Goal: Task Accomplishment & Management: Complete application form

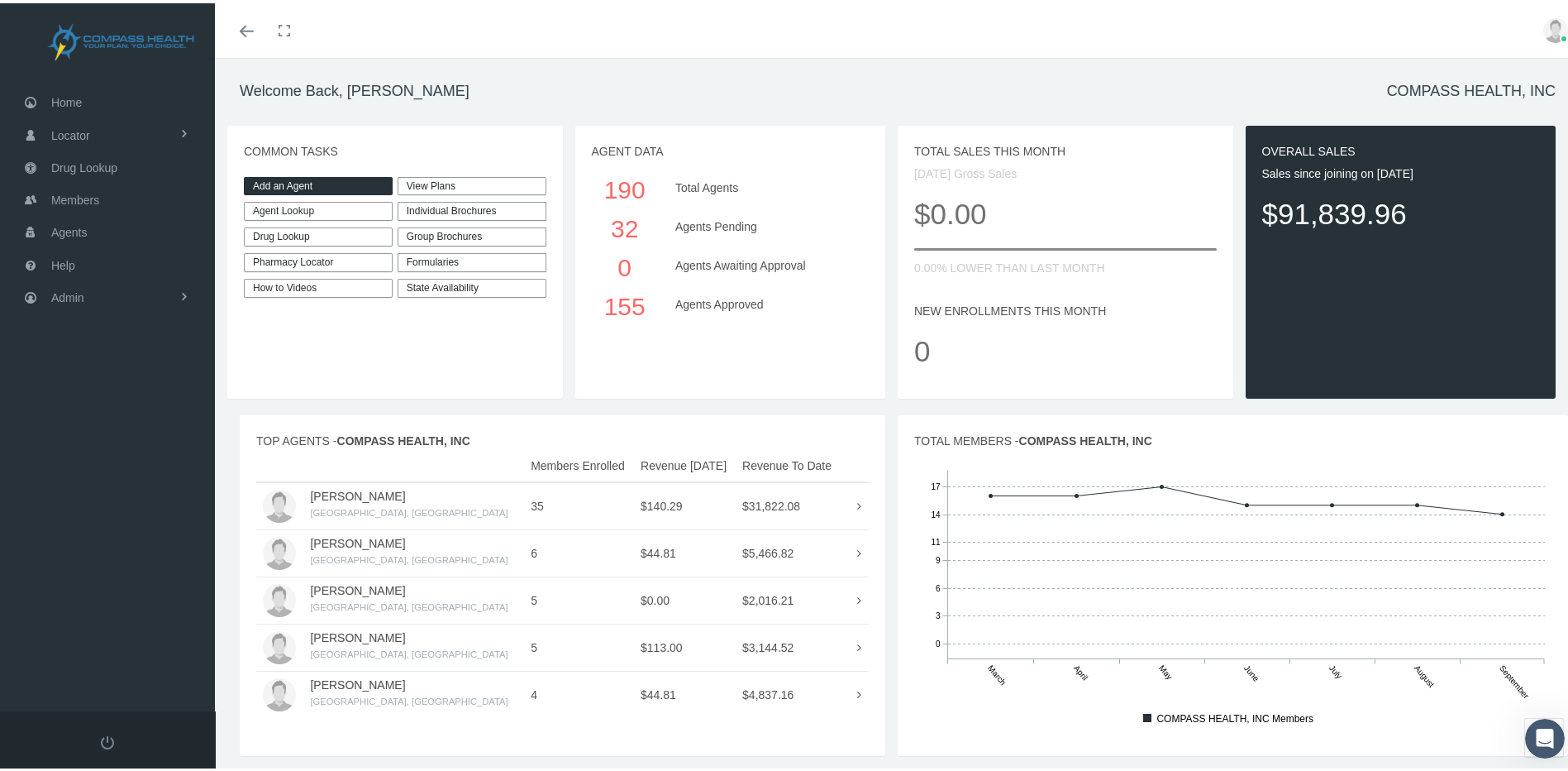
click at [371, 191] on link "Add an Agent" at bounding box center [317, 183] width 148 height 19
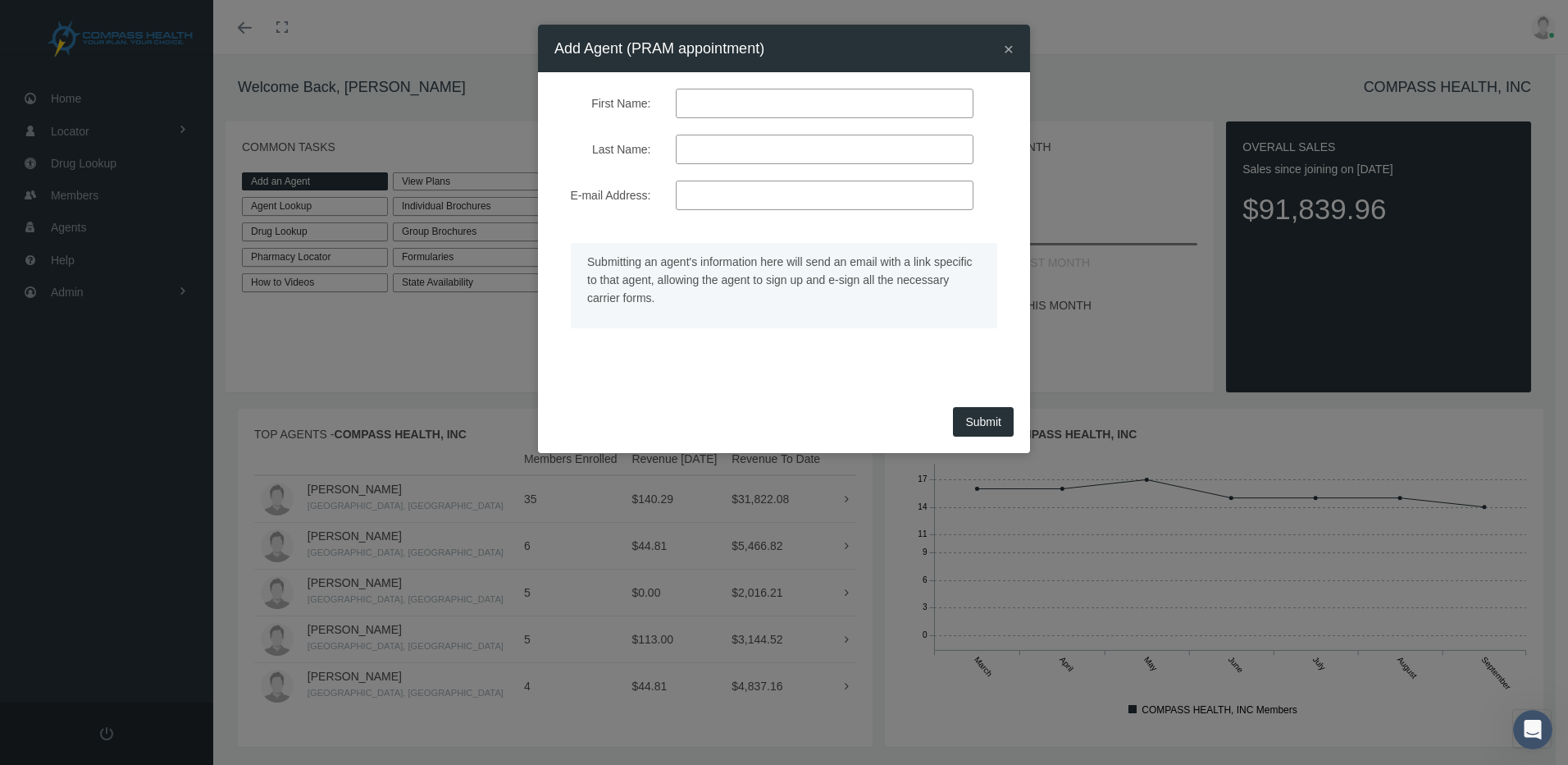
click at [705, 111] on input "First Name:" at bounding box center [824, 103] width 297 height 29
type input "B"
type input "b"
type input "[PERSON_NAME]"
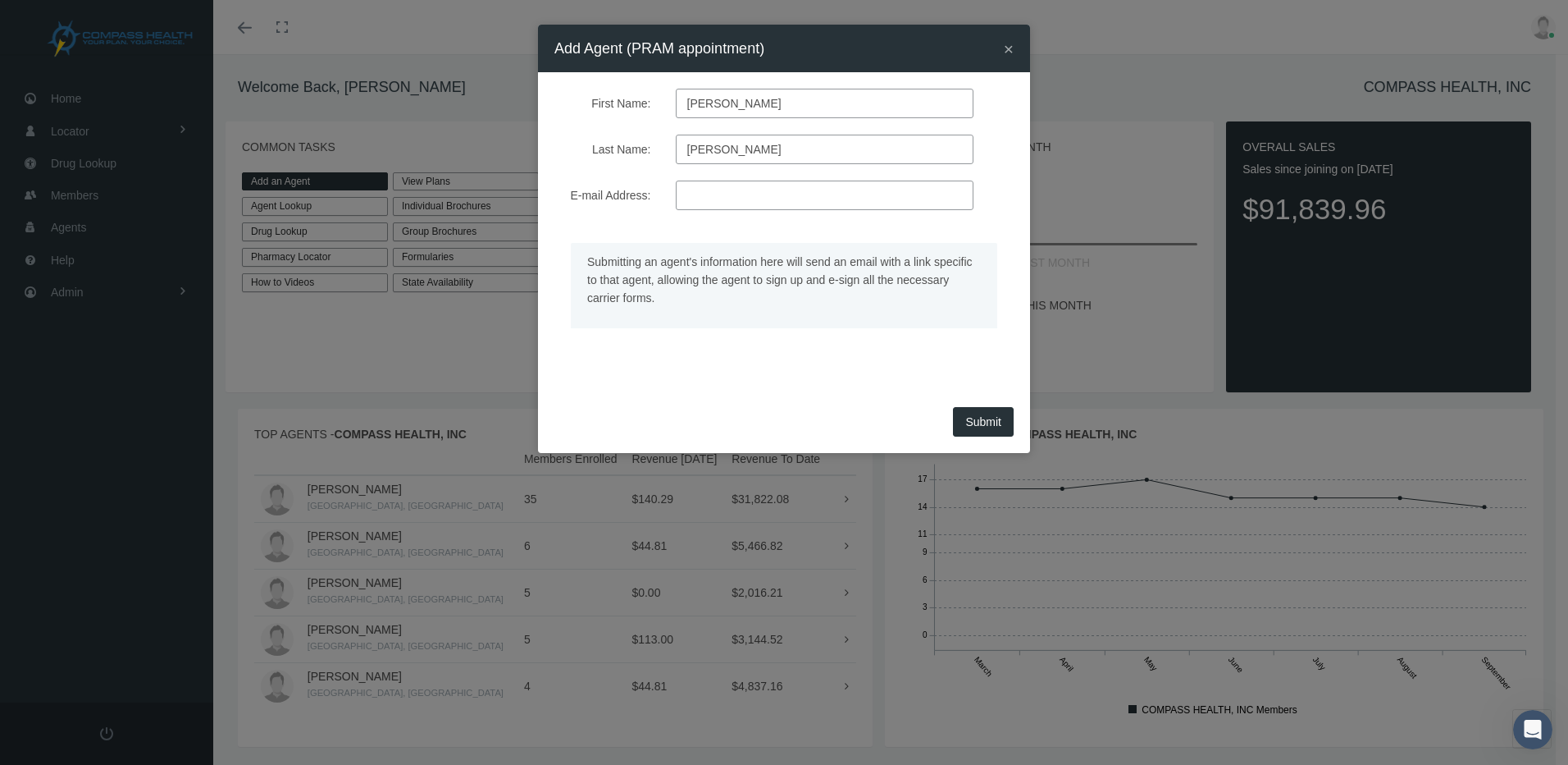
click at [754, 200] on input "E-mail Address:" at bounding box center [824, 195] width 297 height 29
type input "[EMAIL_ADDRESS][DOMAIN_NAME]"
click at [947, 425] on div "Submit" at bounding box center [784, 427] width 492 height 51
click at [973, 421] on button "Submit" at bounding box center [983, 422] width 60 height 29
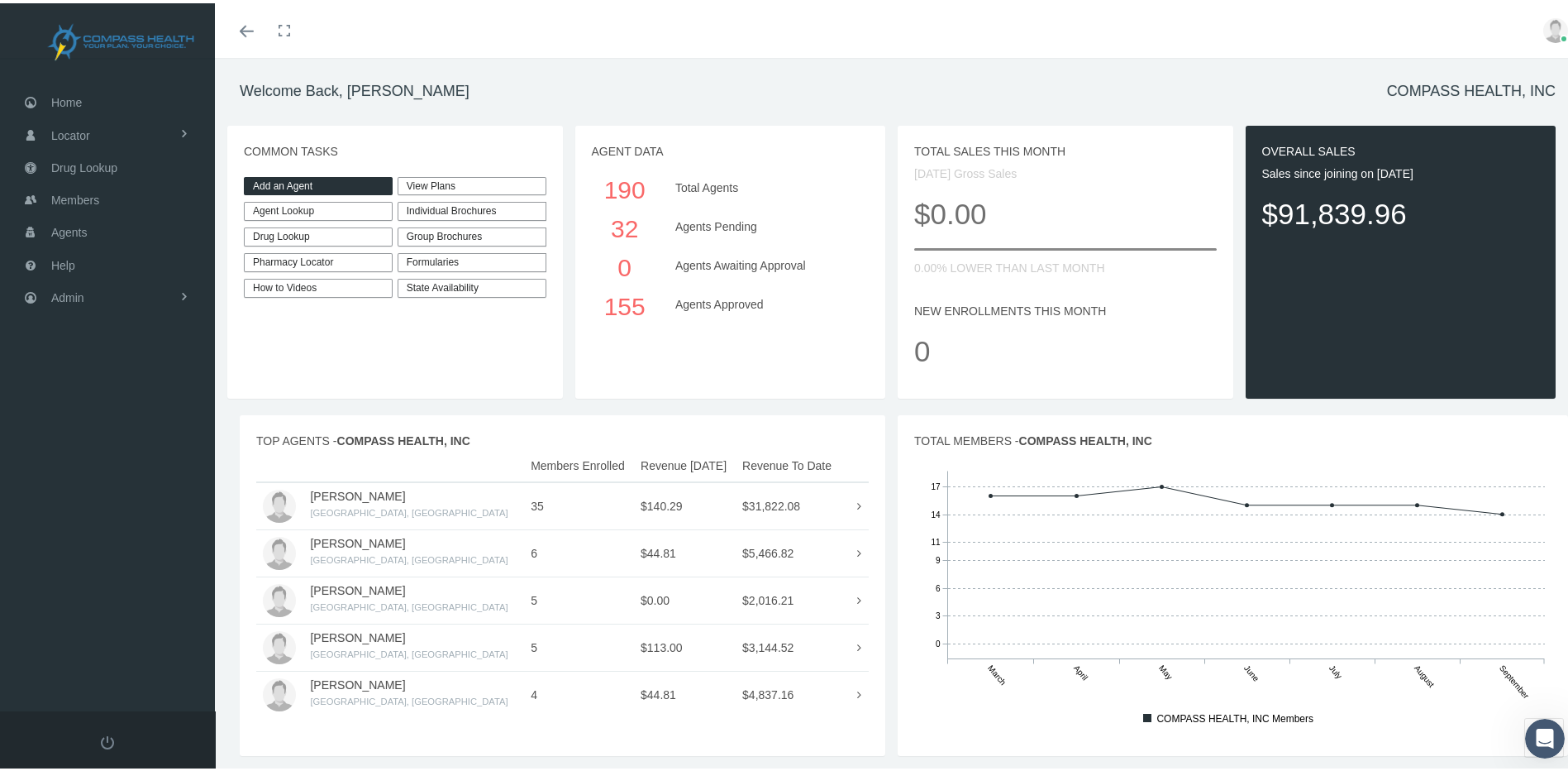
scroll to position [36, 0]
